Goal: Find specific page/section: Find specific page/section

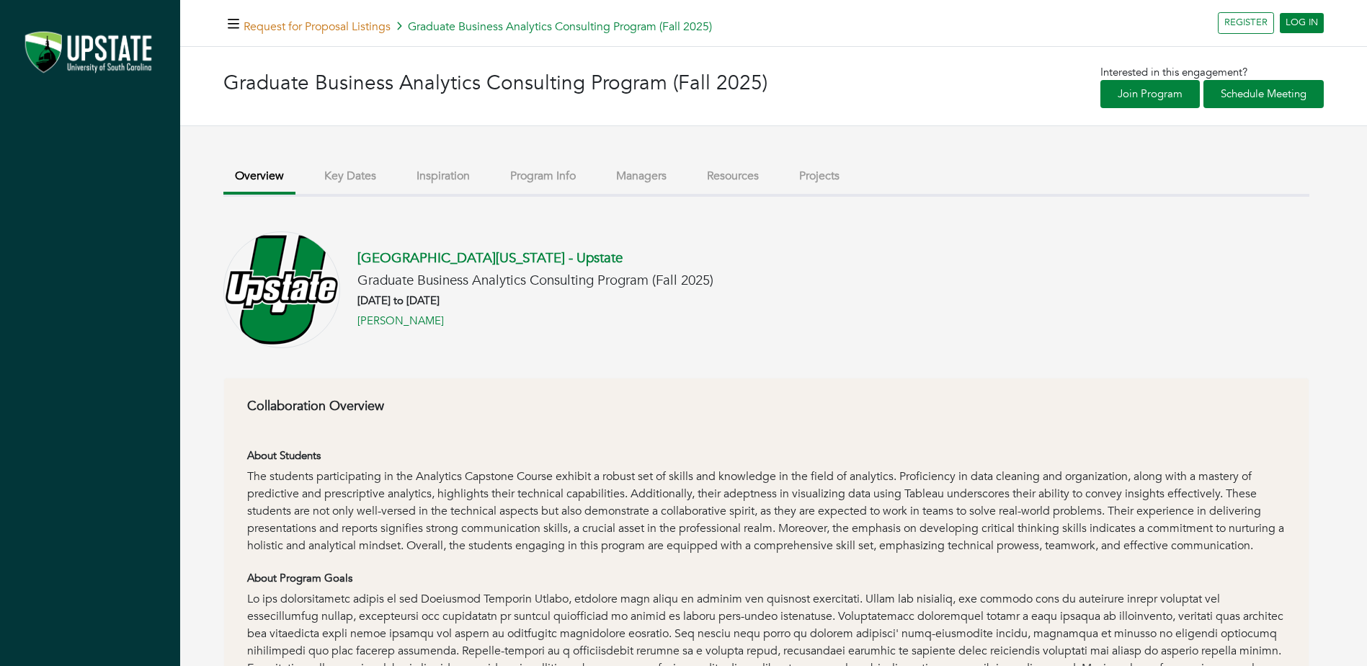
click at [374, 25] on link "Request for Proposal Listings" at bounding box center [317, 27] width 147 height 16
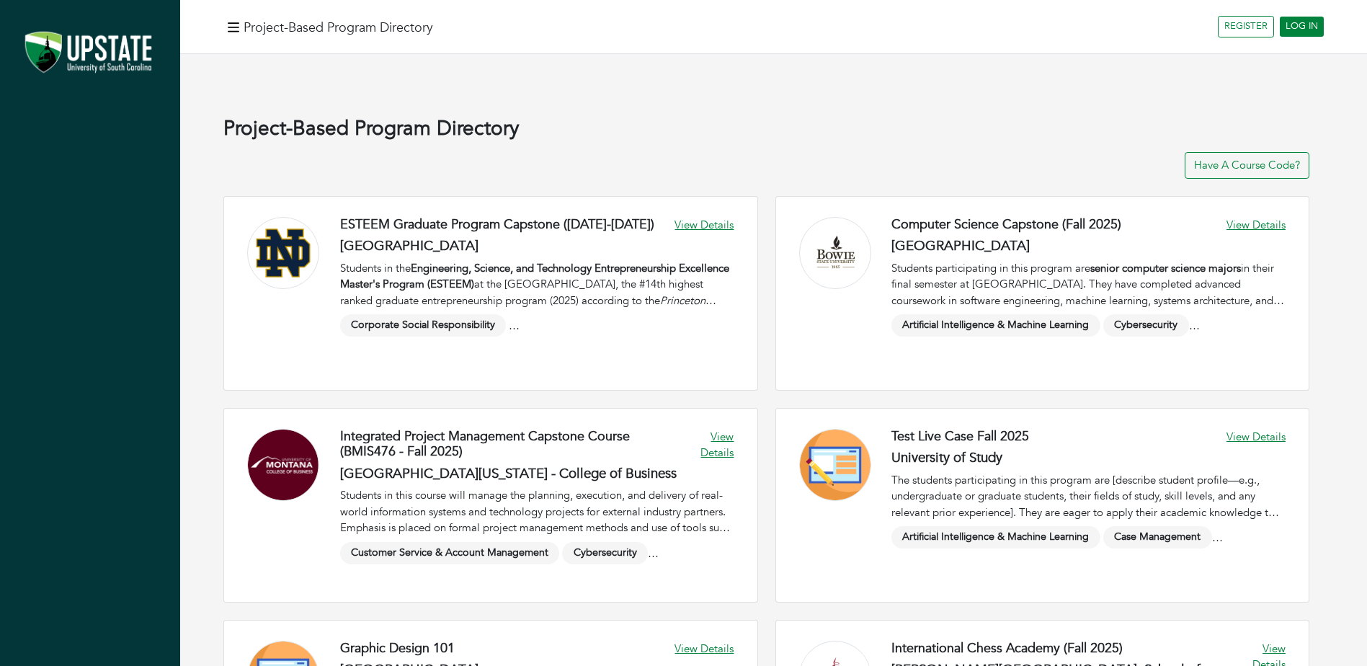
click at [227, 22] on button "button" at bounding box center [233, 26] width 20 height 23
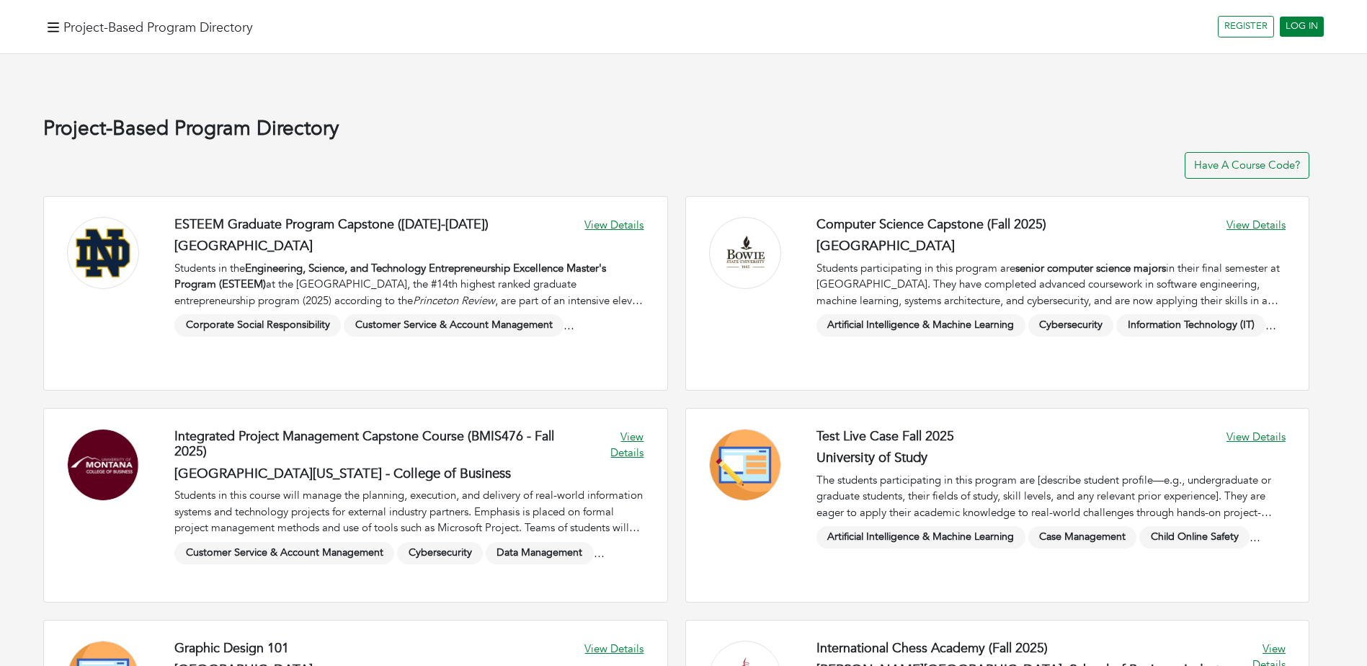
click at [170, 33] on h4 "Project-Based Program Directory" at bounding box center [158, 28] width 190 height 16
click at [53, 32] on icon "button" at bounding box center [54, 26] width 12 height 9
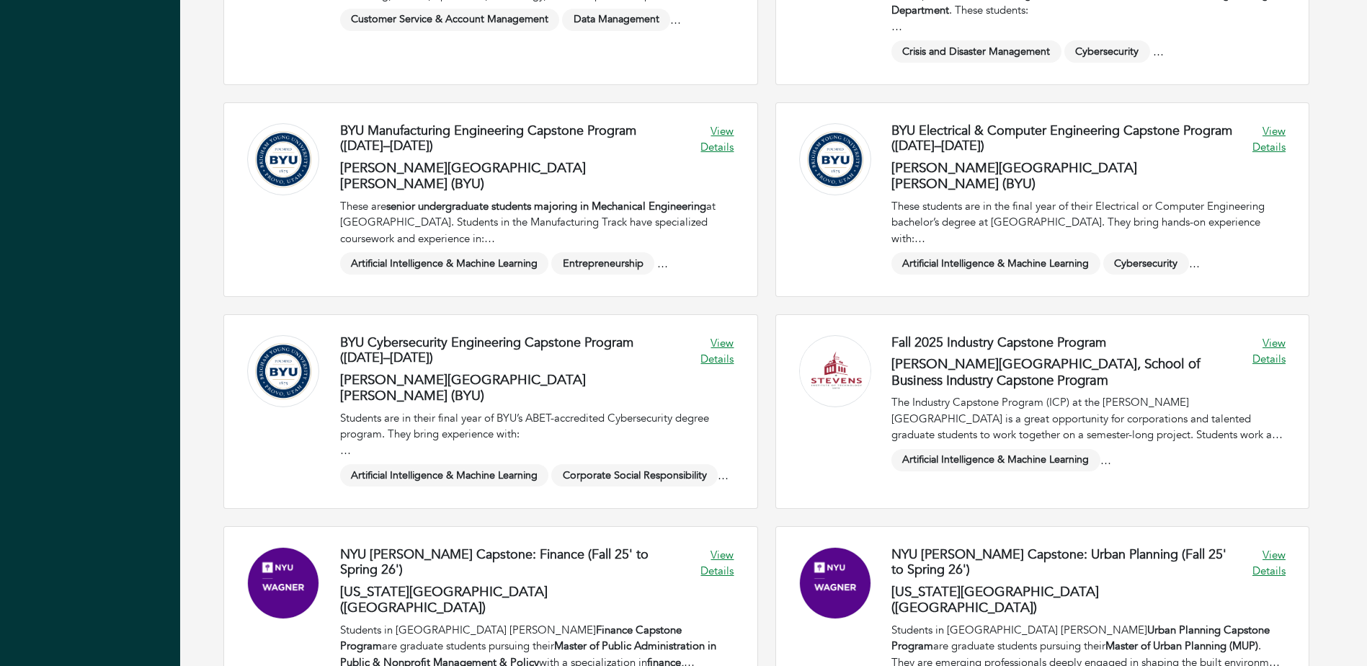
scroll to position [1513, 0]
